Goal: Task Accomplishment & Management: Manage account settings

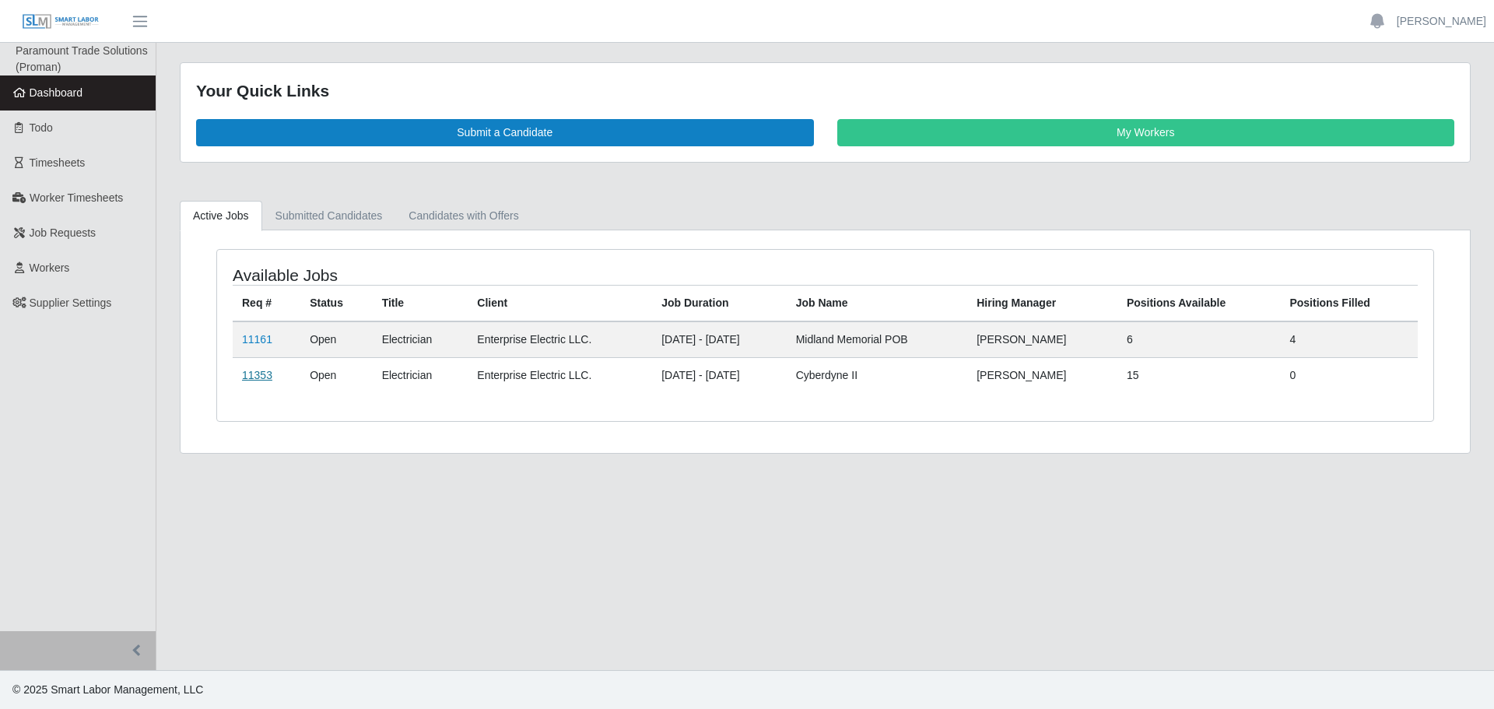
click at [263, 376] on link "11353" at bounding box center [257, 375] width 30 height 12
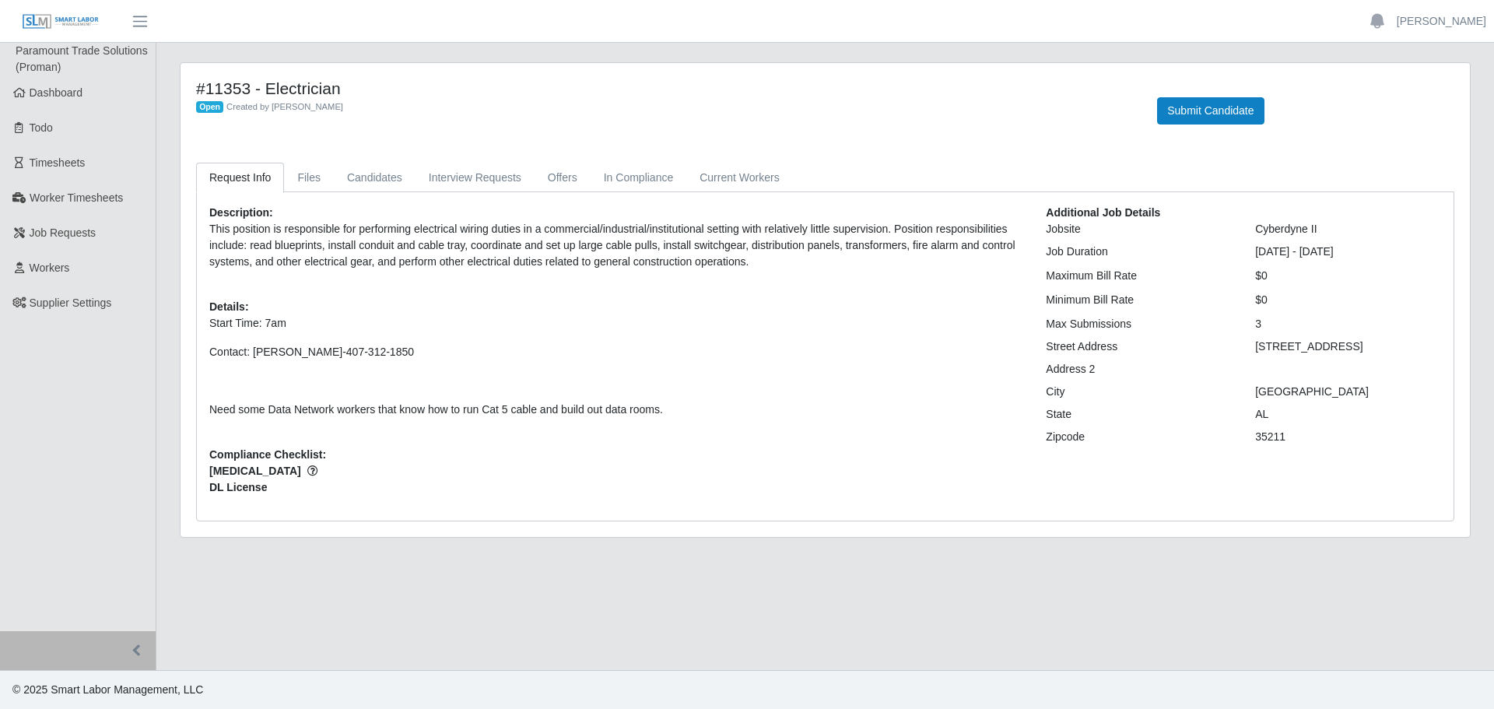
drag, startPoint x: 58, startPoint y: 157, endPoint x: 179, endPoint y: 192, distance: 126.3
click at [58, 157] on span "Timesheets" at bounding box center [58, 162] width 56 height 12
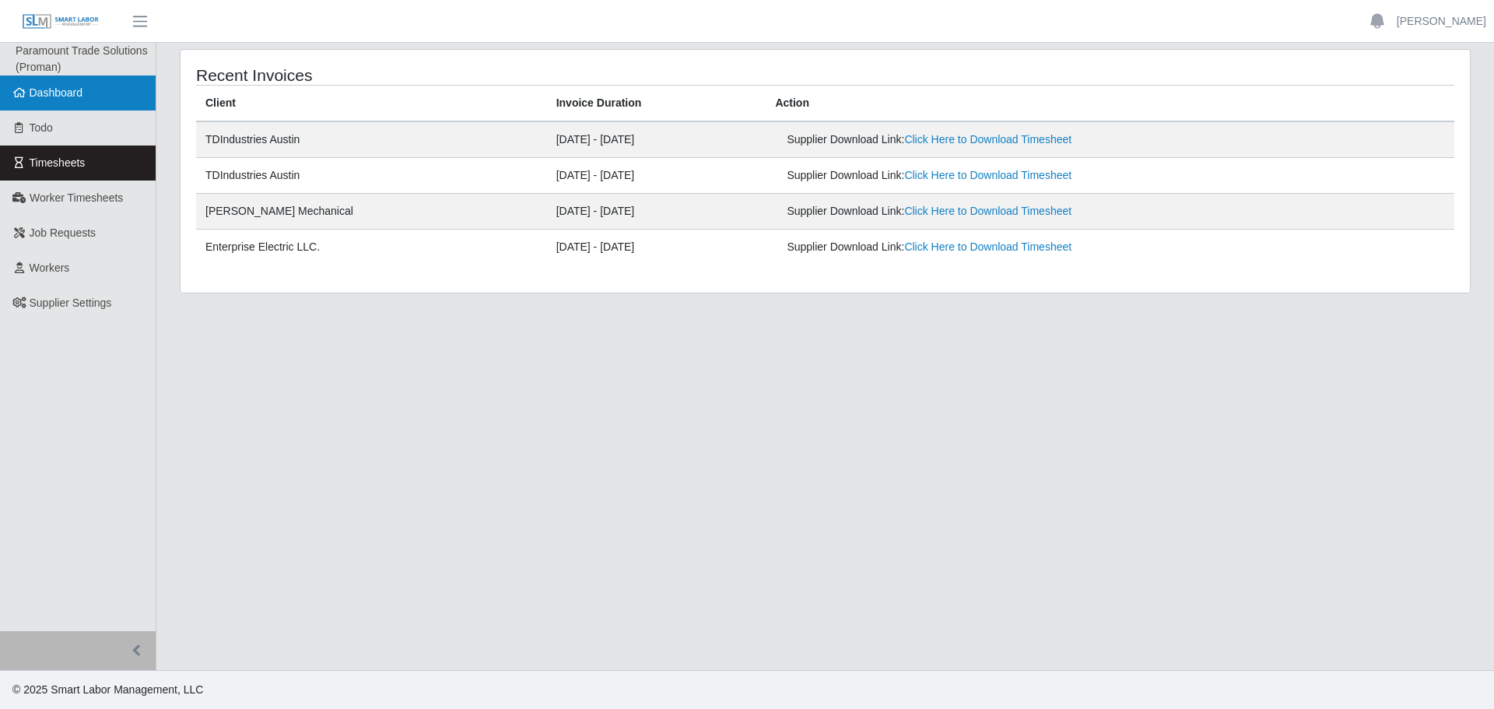
click at [87, 95] on link "Dashboard" at bounding box center [78, 92] width 156 height 35
